Goal: Task Accomplishment & Management: Complete application form

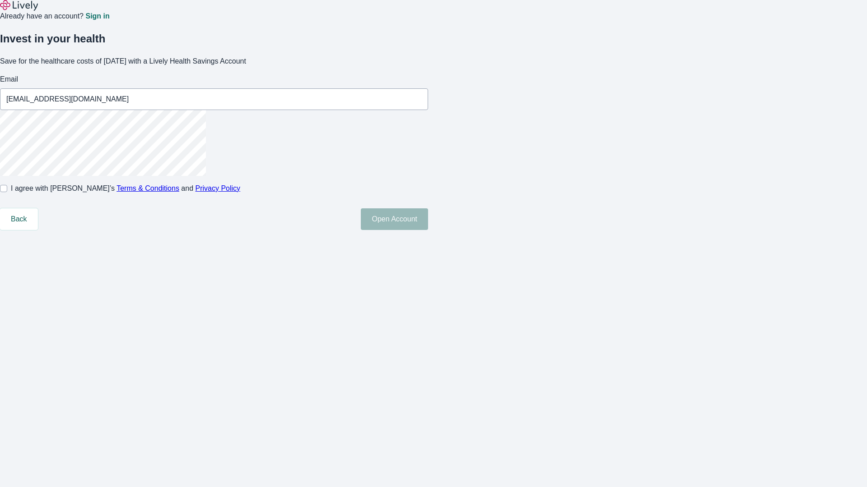
click at [7, 192] on input "I agree with Lively’s Terms & Conditions and Privacy Policy" at bounding box center [3, 188] width 7 height 7
checkbox input "true"
click at [428, 230] on button "Open Account" at bounding box center [394, 220] width 67 height 22
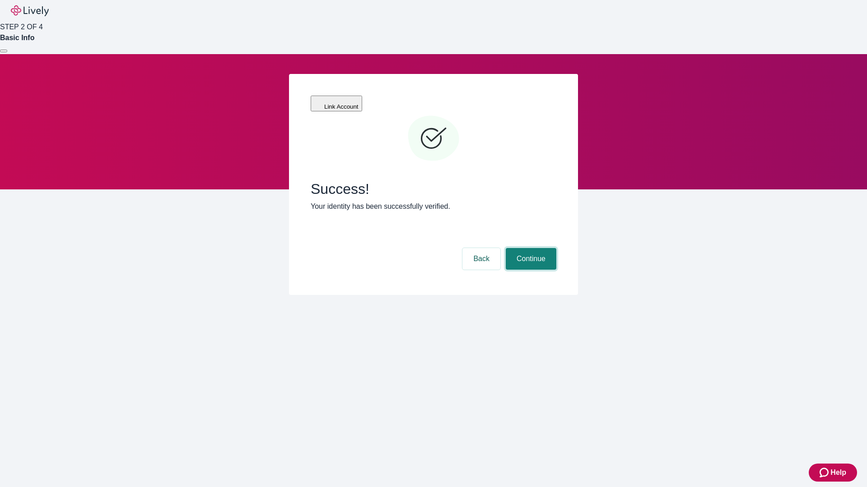
click at [529, 248] on button "Continue" at bounding box center [530, 259] width 51 height 22
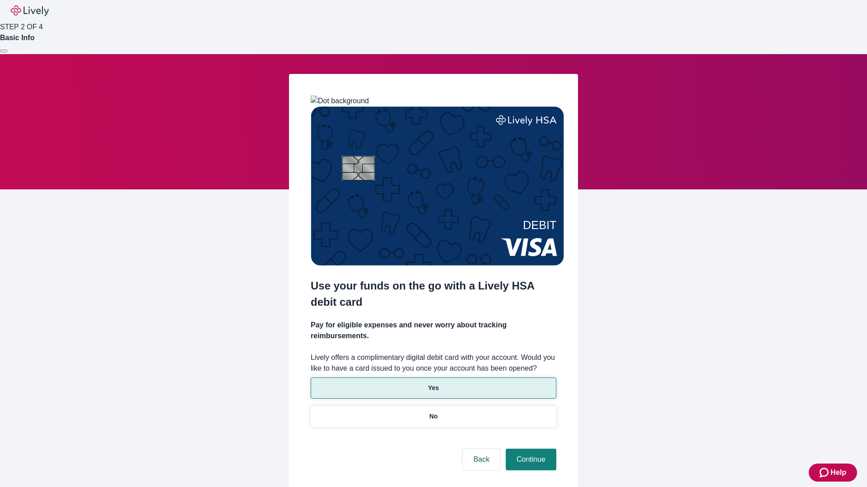
click at [433, 384] on p "Yes" at bounding box center [433, 388] width 11 height 9
click at [529, 449] on button "Continue" at bounding box center [530, 460] width 51 height 22
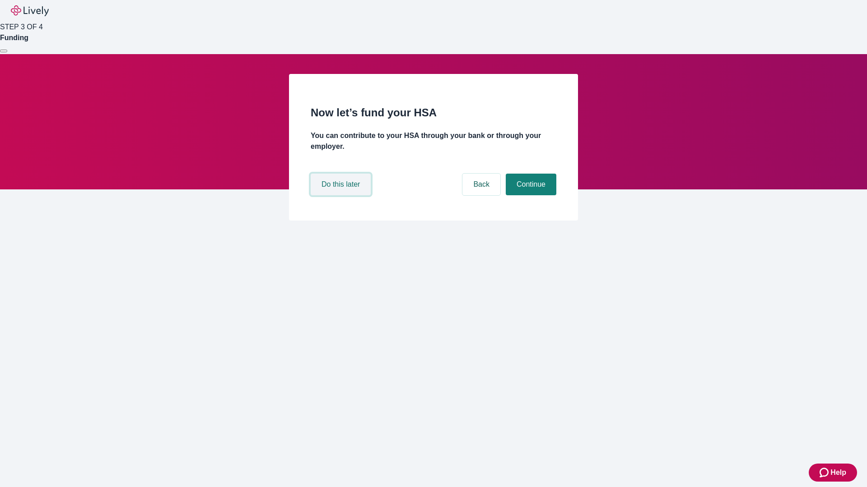
click at [342, 195] on button "Do this later" at bounding box center [341, 185] width 60 height 22
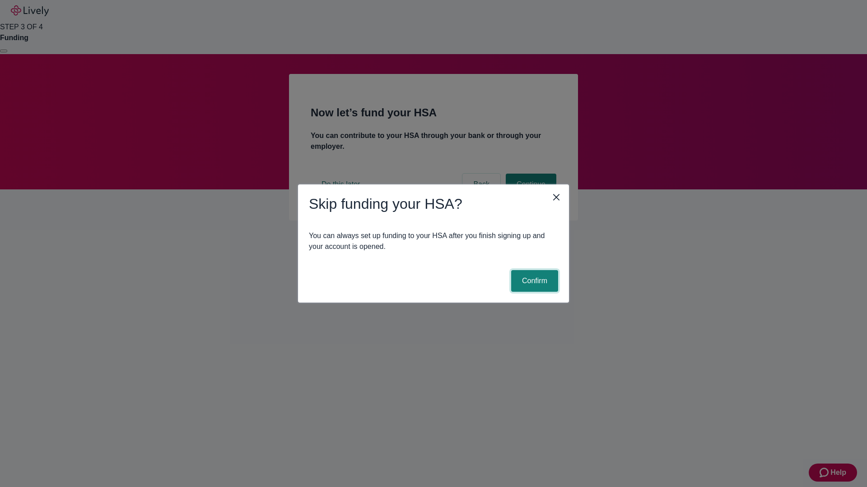
click at [533, 281] on button "Confirm" at bounding box center [534, 281] width 47 height 22
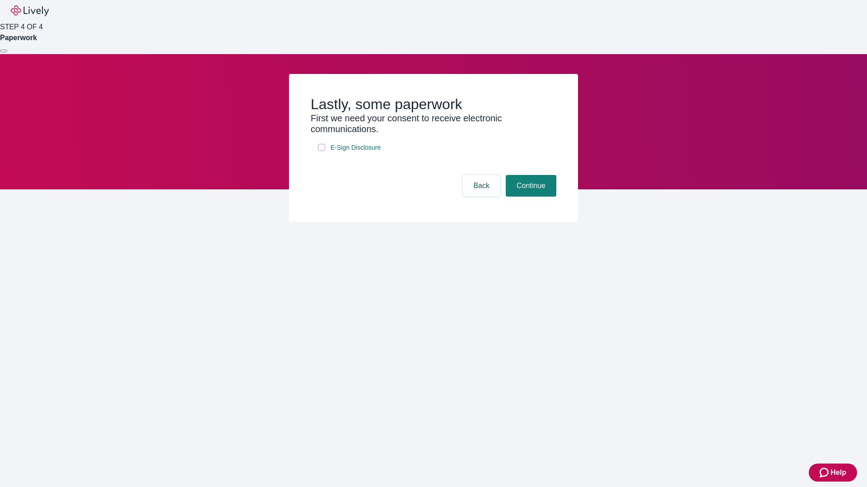
click at [321, 151] on input "E-Sign Disclosure" at bounding box center [321, 147] width 7 height 7
checkbox input "true"
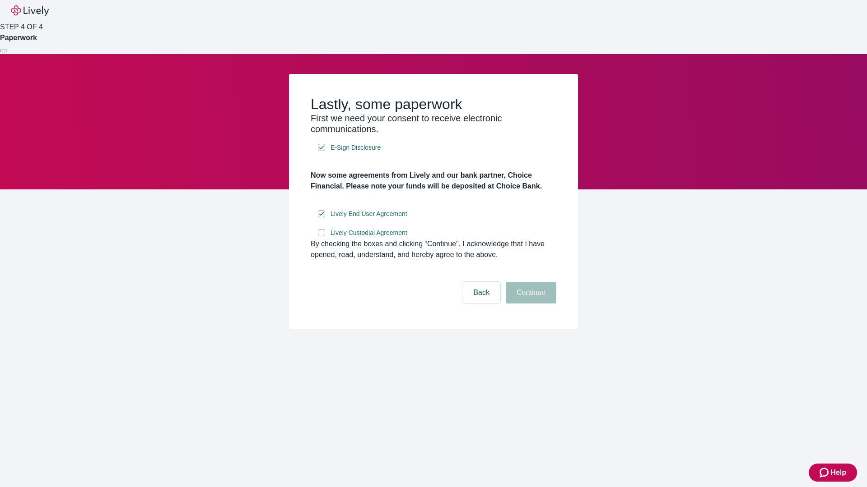
click at [321, 236] on input "Lively Custodial Agreement" at bounding box center [321, 232] width 7 height 7
checkbox input "true"
click at [529, 304] on button "Continue" at bounding box center [530, 293] width 51 height 22
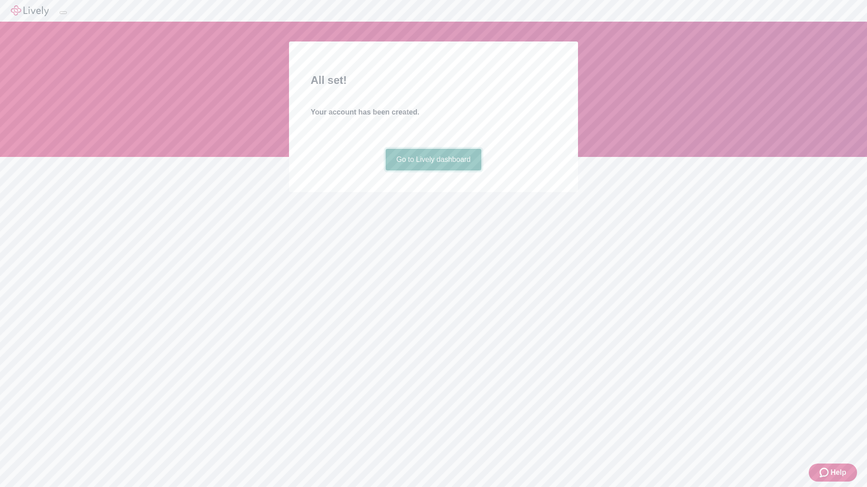
click at [433, 171] on link "Go to Lively dashboard" at bounding box center [433, 160] width 96 height 22
